Goal: Information Seeking & Learning: Find specific page/section

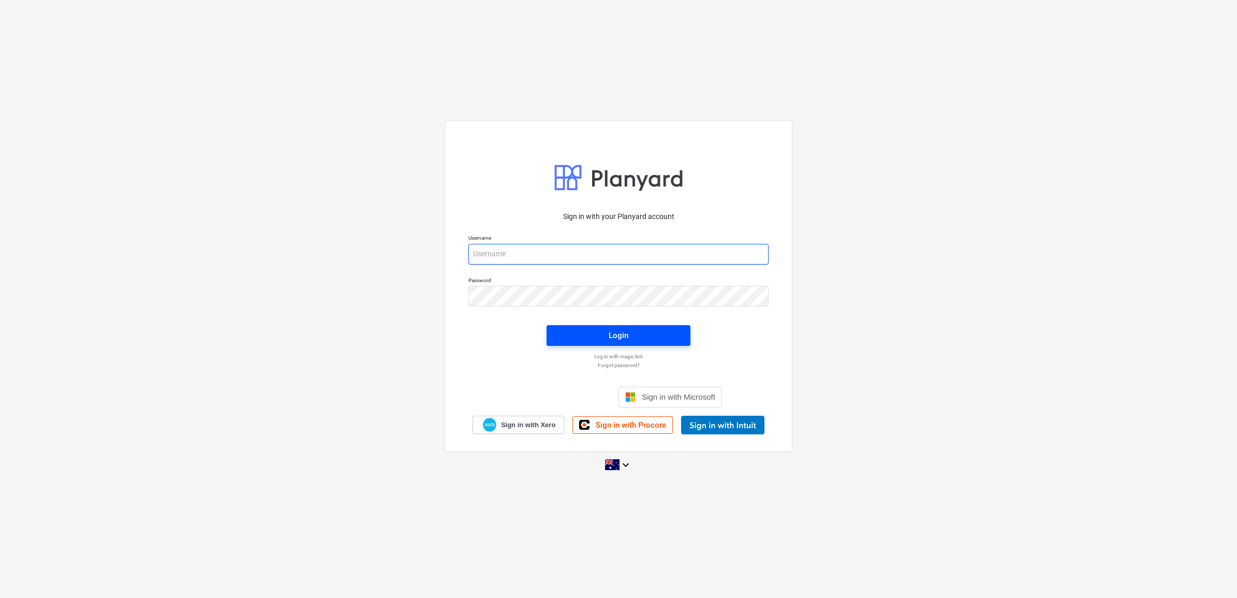
type input "[EMAIL_ADDRESS][DOMAIN_NAME]"
click at [609, 330] on div "Login" at bounding box center [619, 335] width 20 height 13
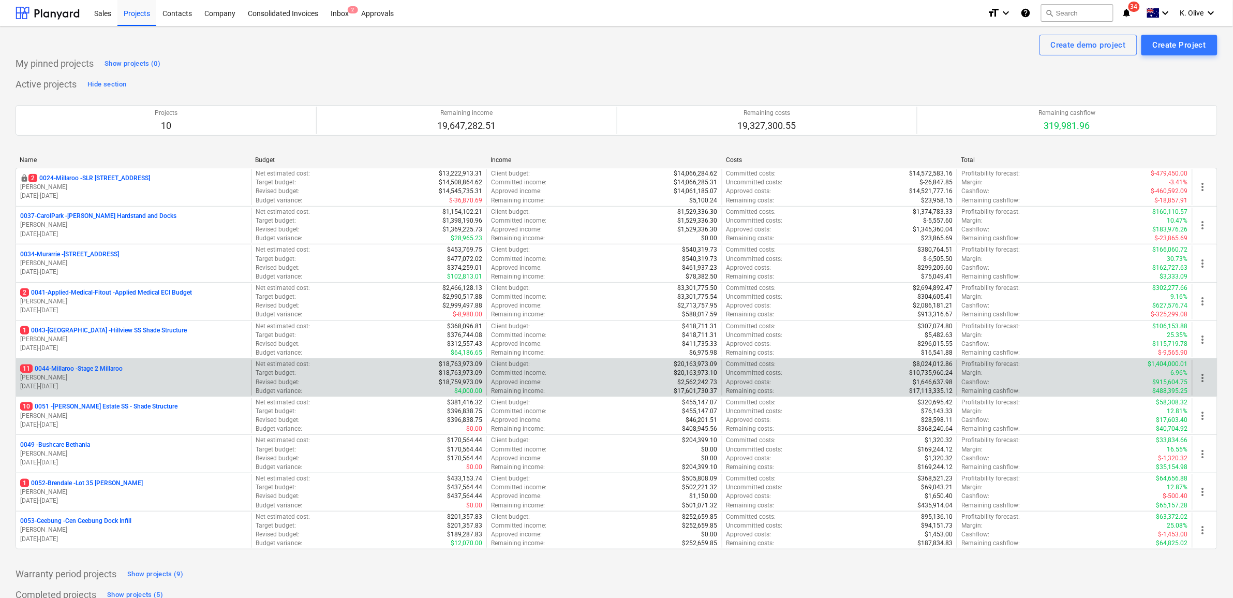
click at [95, 371] on p "11 0044-Millaroo - Stage 2 Millaroo" at bounding box center [71, 368] width 102 height 9
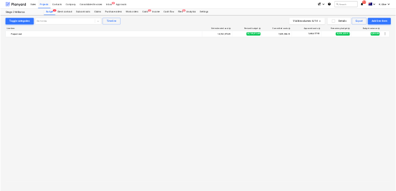
scroll to position [3445, 0]
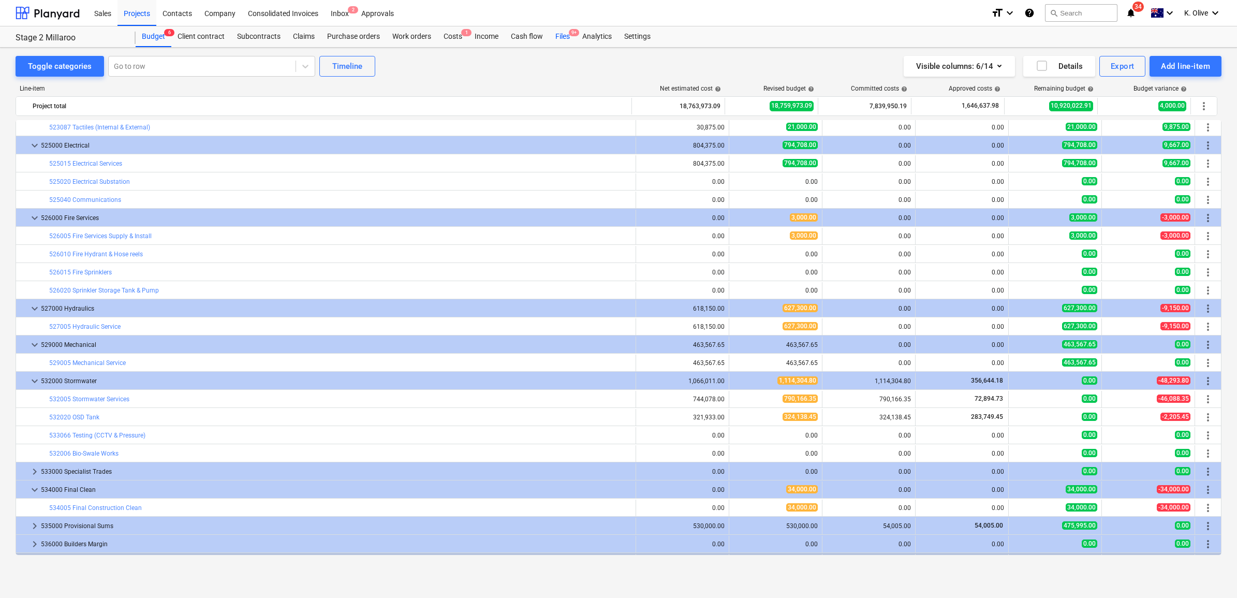
click at [560, 40] on div "Files 9+" at bounding box center [562, 36] width 27 height 21
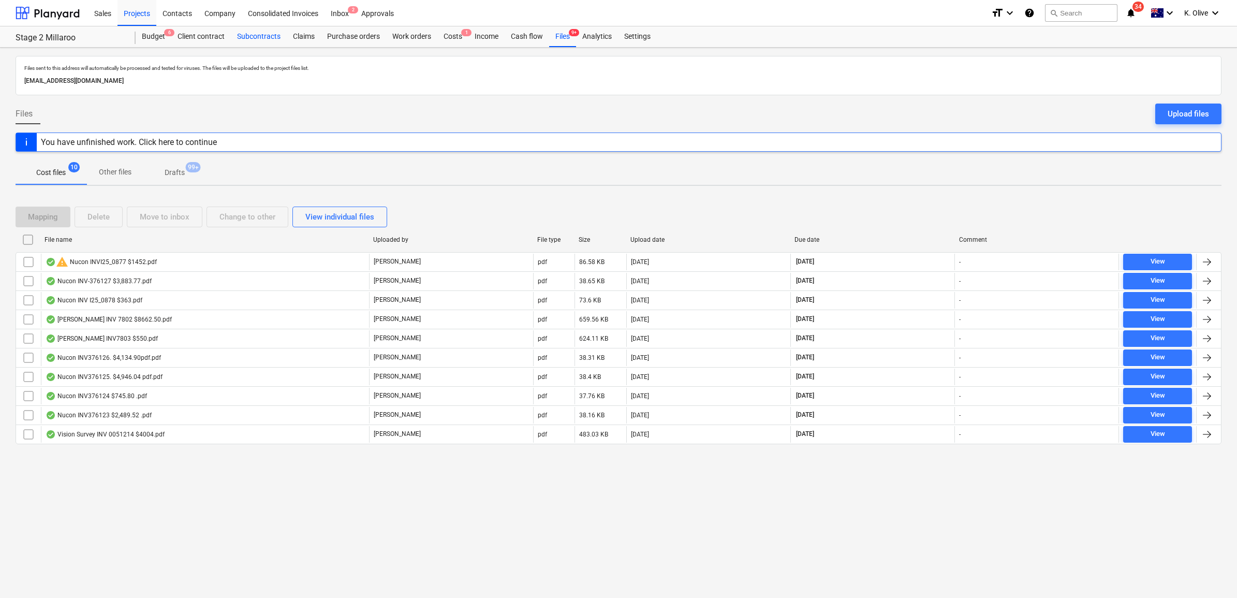
click at [258, 36] on div "Subcontracts" at bounding box center [259, 36] width 56 height 21
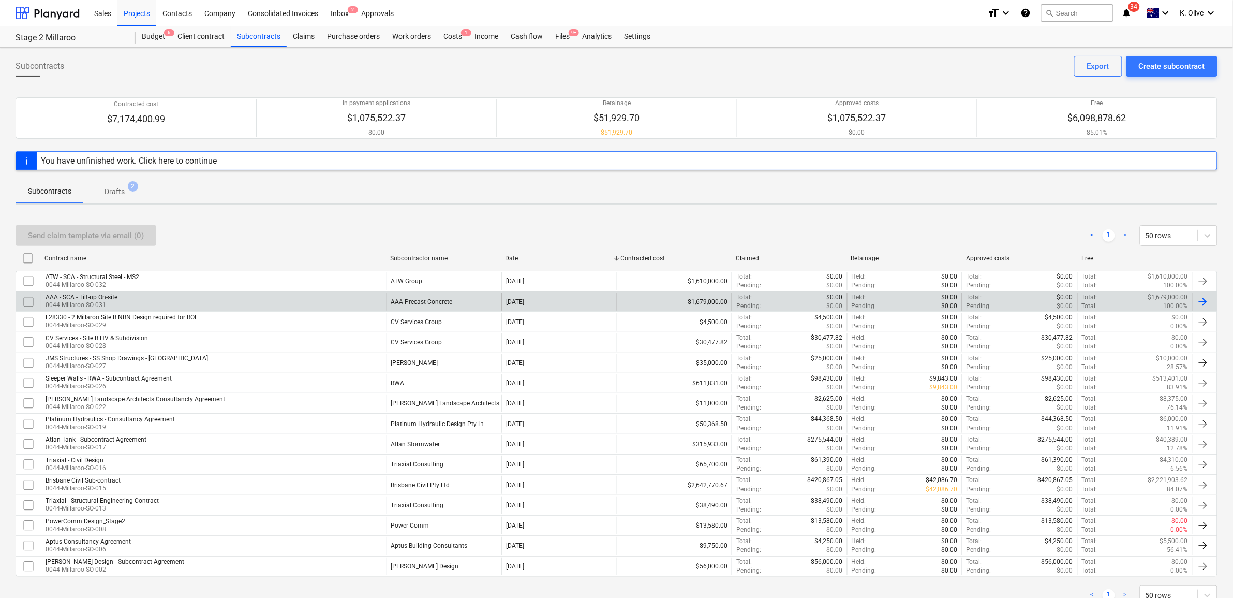
click at [114, 298] on div "AAA - SCA - Tilt-up On-site" at bounding box center [82, 296] width 72 height 7
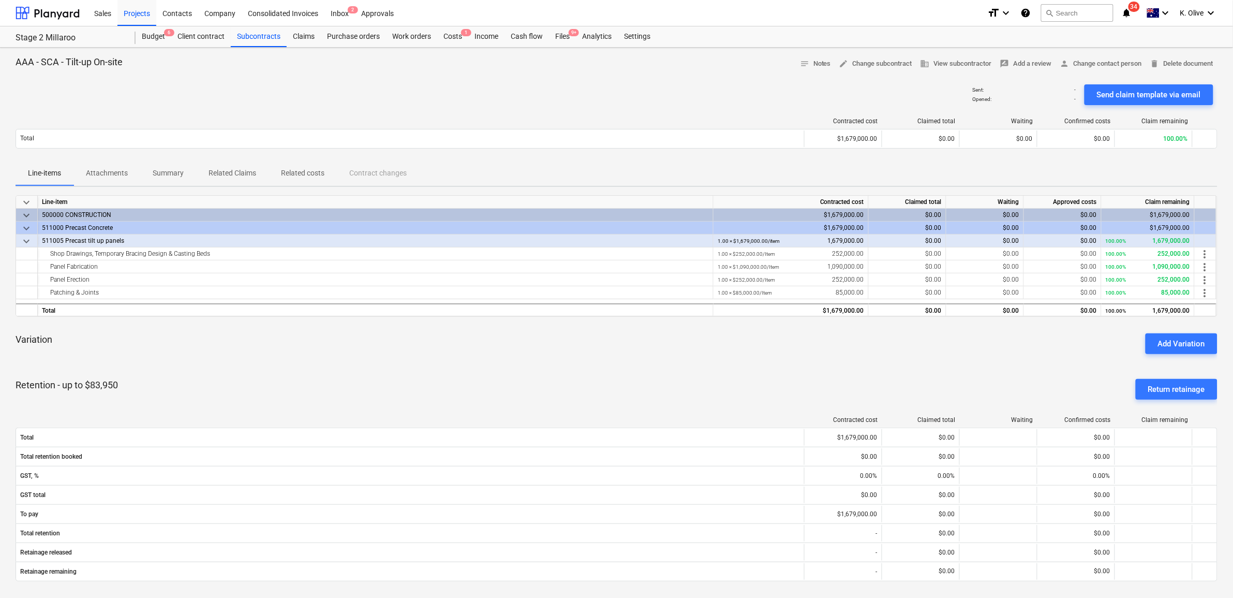
click at [108, 171] on p "Attachments" at bounding box center [107, 173] width 42 height 11
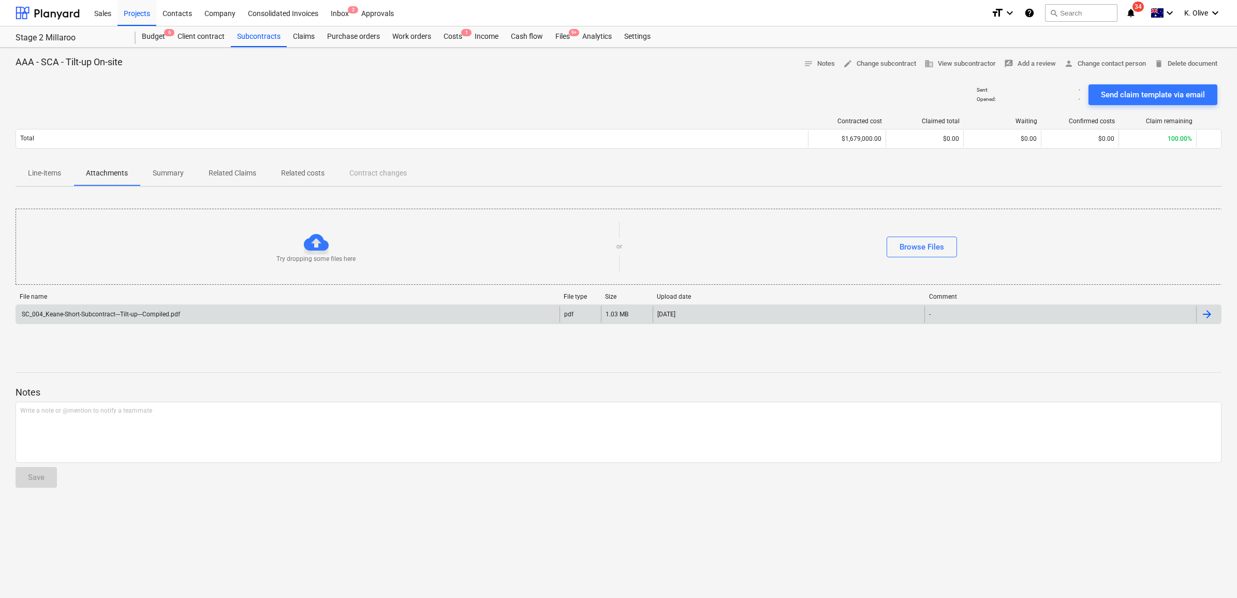
click at [78, 314] on div "SC_004_Keane-Short-Subcontract---Tilt-up---Compiled.pdf" at bounding box center [100, 314] width 160 height 7
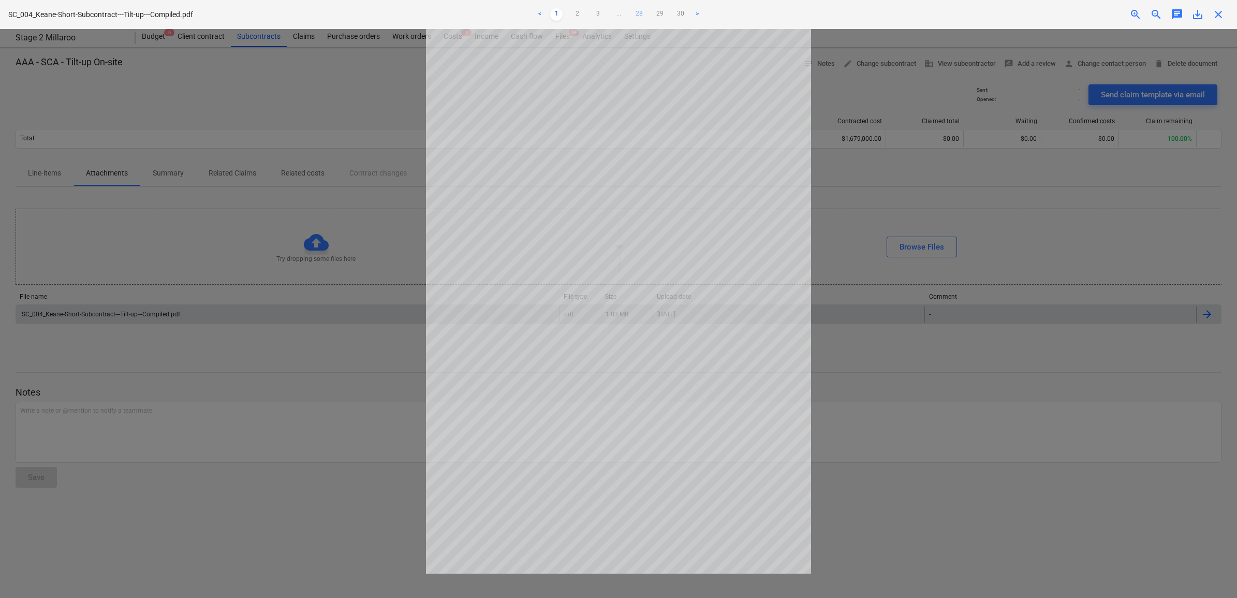
click at [641, 13] on link "28" at bounding box center [639, 14] width 12 height 12
click at [588, 13] on link "3" at bounding box center [587, 14] width 12 height 12
click at [605, 17] on link "4" at bounding box center [608, 14] width 12 height 12
click at [619, 10] on link "5" at bounding box center [618, 14] width 12 height 12
click at [682, 14] on ul "< 1 2 3 4 5 6 ... 28 29 30 >" at bounding box center [618, 14] width 407 height 12
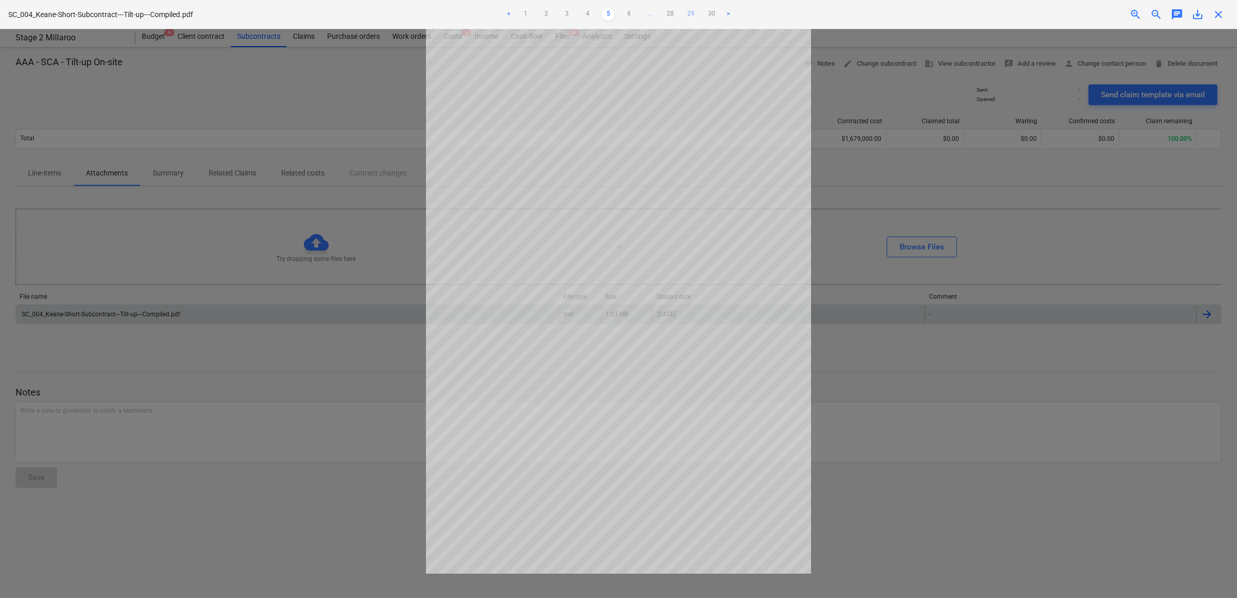
click at [692, 14] on link "29" at bounding box center [691, 14] width 12 height 12
click at [640, 11] on link "28" at bounding box center [639, 14] width 12 height 12
click at [632, 13] on link "27" at bounding box center [629, 14] width 12 height 12
click at [622, 14] on link "26" at bounding box center [618, 14] width 12 height 12
click at [609, 12] on link "25" at bounding box center [608, 14] width 12 height 12
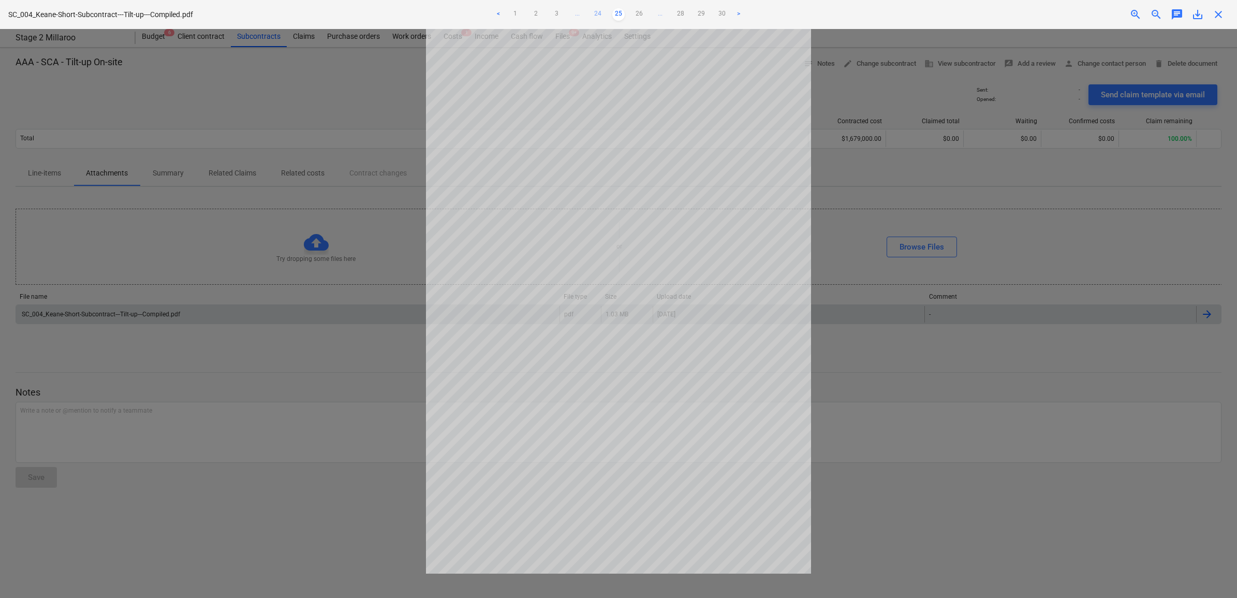
click at [594, 11] on link "24" at bounding box center [598, 14] width 12 height 12
click at [597, 16] on link "23" at bounding box center [598, 14] width 12 height 12
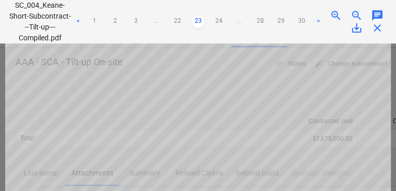
scroll to position [83, 0]
